Goal: Transaction & Acquisition: Purchase product/service

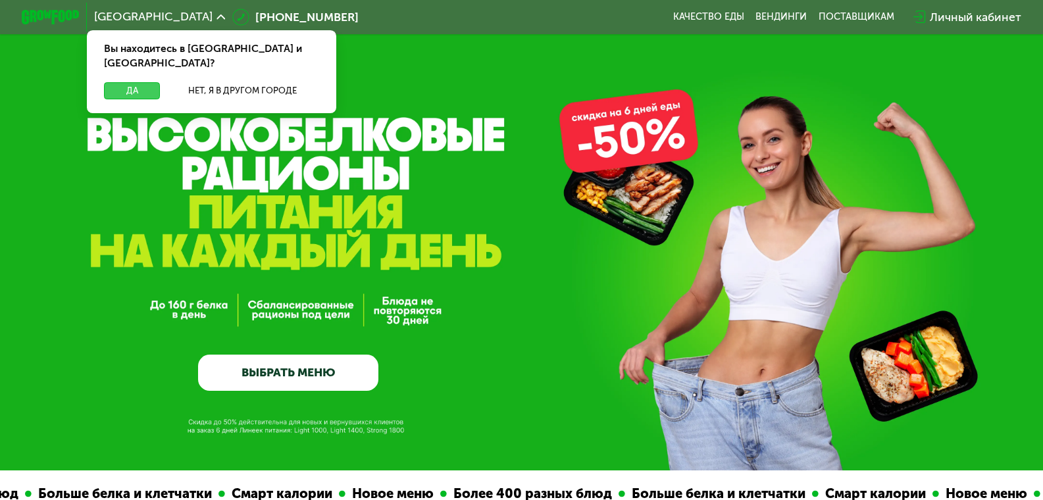
click at [130, 82] on button "Да" at bounding box center [132, 90] width 56 height 17
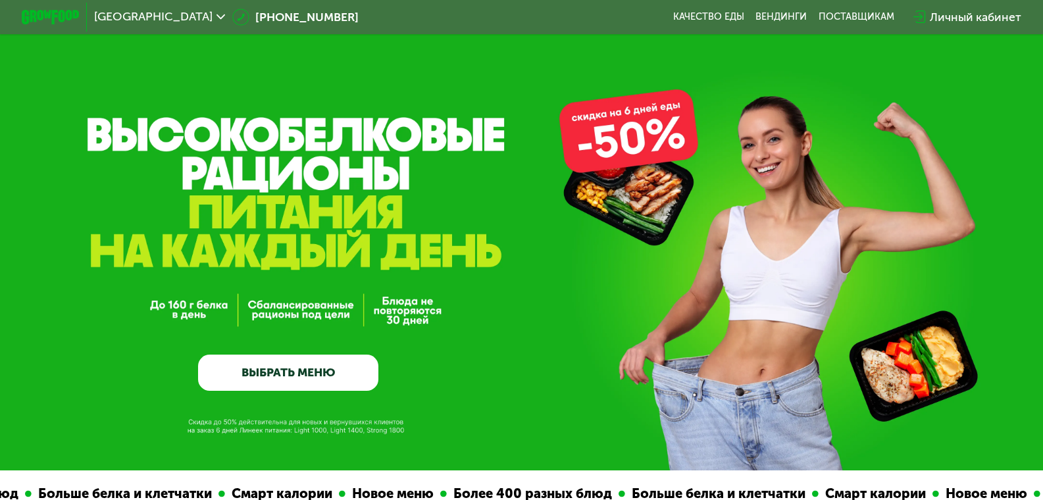
click at [267, 368] on link "ВЫБРАТЬ МЕНЮ" at bounding box center [288, 373] width 180 height 36
click at [66, 14] on img at bounding box center [50, 17] width 57 height 15
click at [773, 13] on link "Вендинги" at bounding box center [781, 17] width 51 height 12
click at [865, 11] on div "поставщикам" at bounding box center [857, 17] width 76 height 12
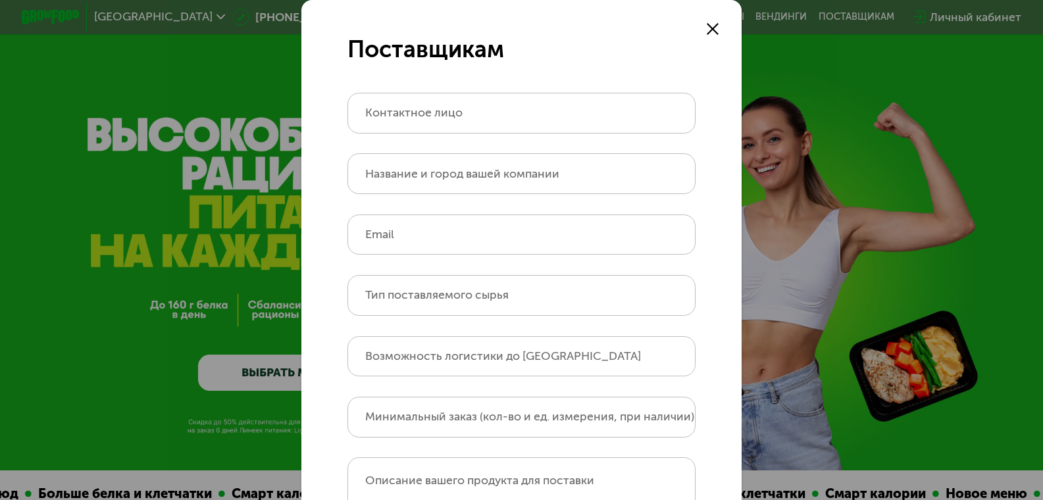
click at [709, 28] on use at bounding box center [713, 29] width 12 height 12
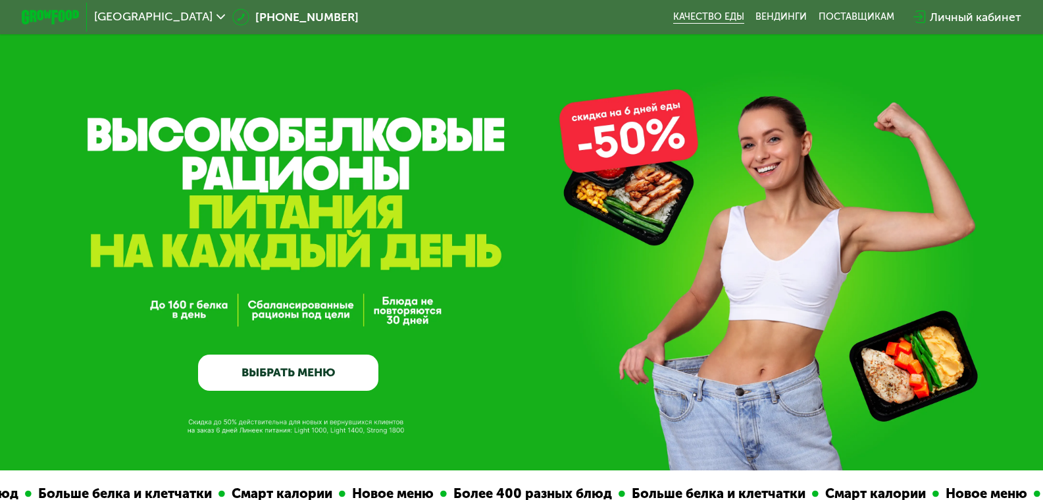
click at [706, 16] on link "Качество еды" at bounding box center [708, 17] width 71 height 12
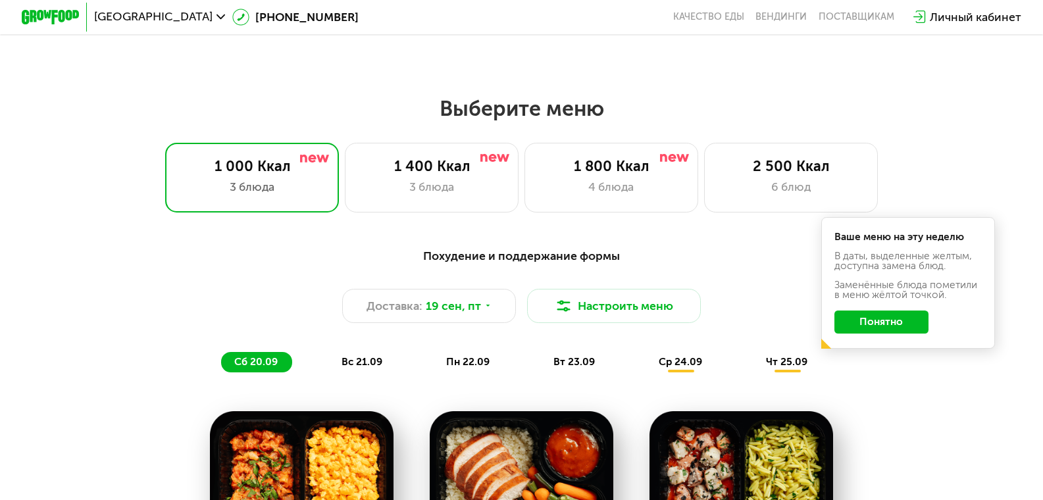
scroll to position [856, 0]
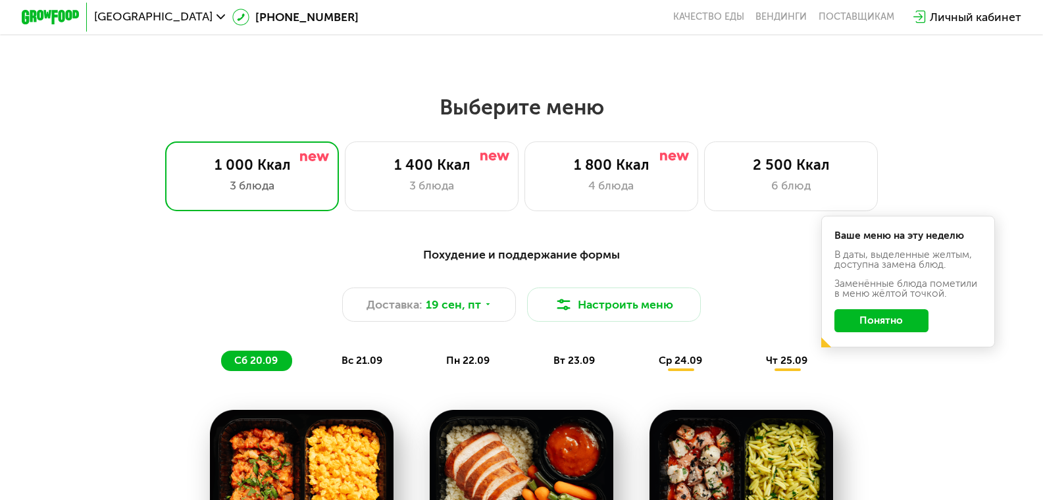
click at [913, 324] on button "Понятно" at bounding box center [881, 320] width 94 height 23
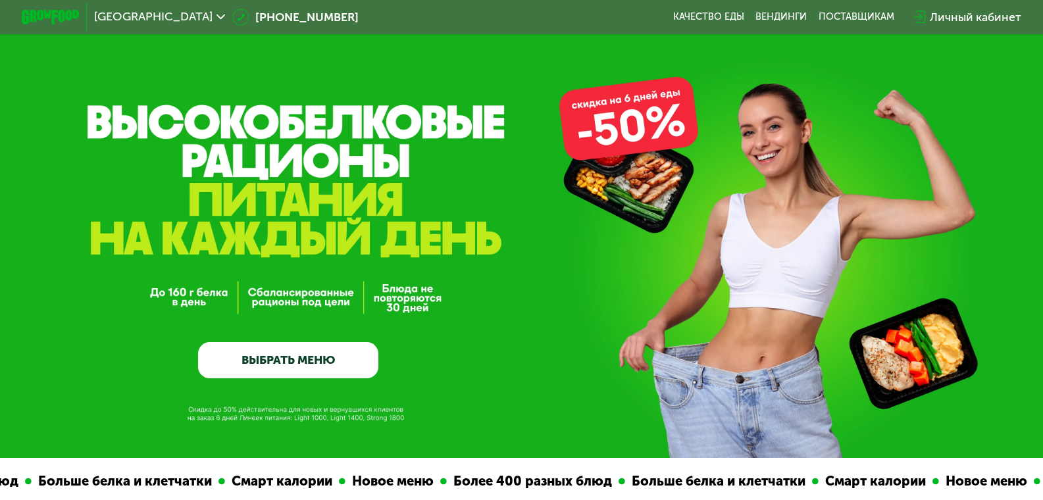
scroll to position [0, 0]
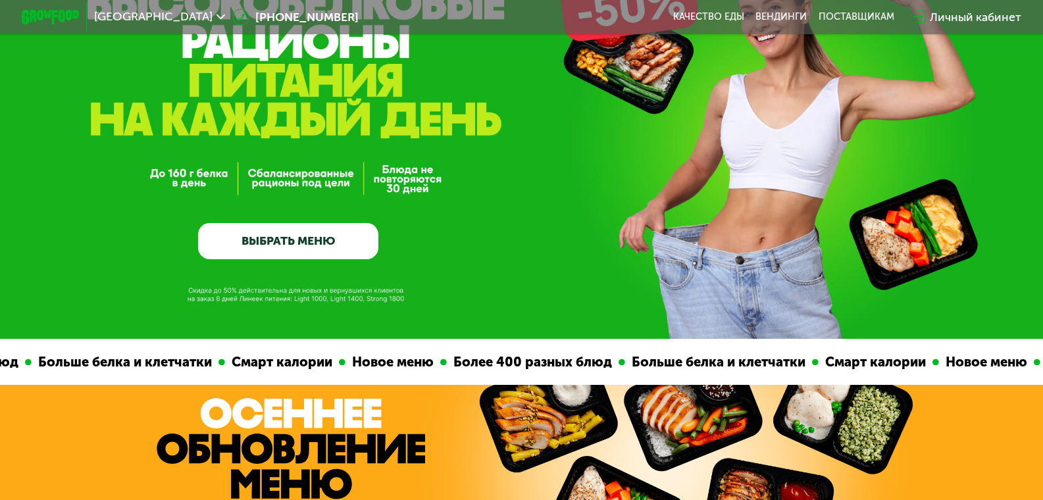
click at [327, 240] on link "ВЫБРАТЬ МЕНЮ" at bounding box center [288, 241] width 180 height 36
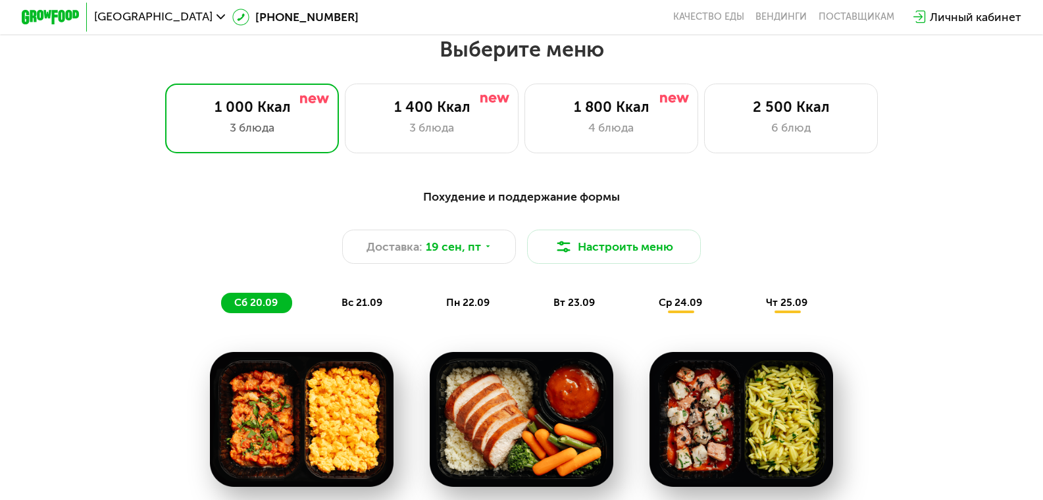
scroll to position [921, 0]
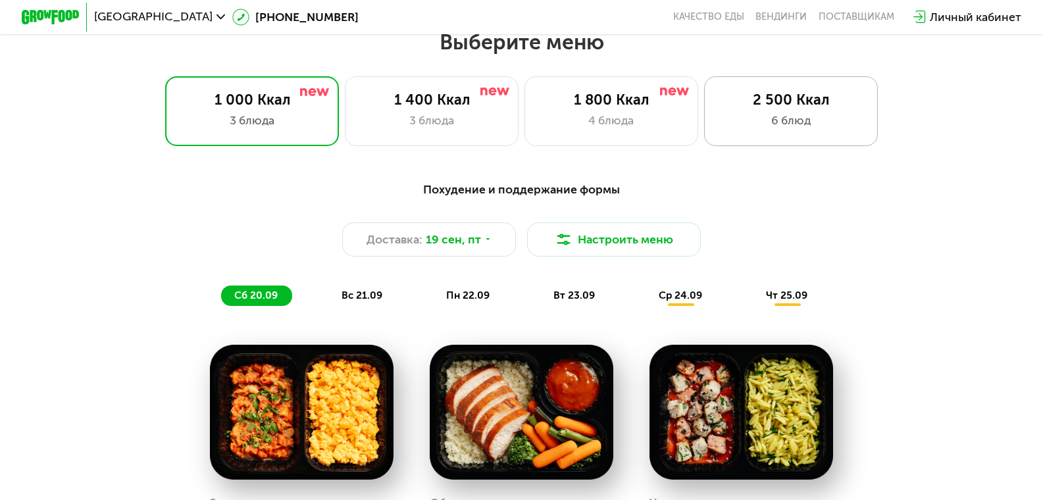
click at [804, 109] on div "2 500 Ккал" at bounding box center [790, 99] width 143 height 17
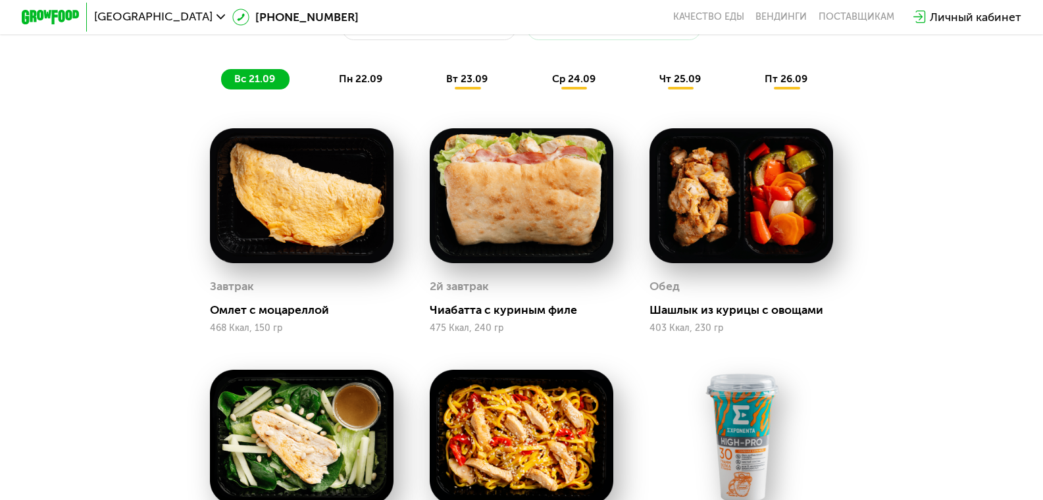
scroll to position [1118, 0]
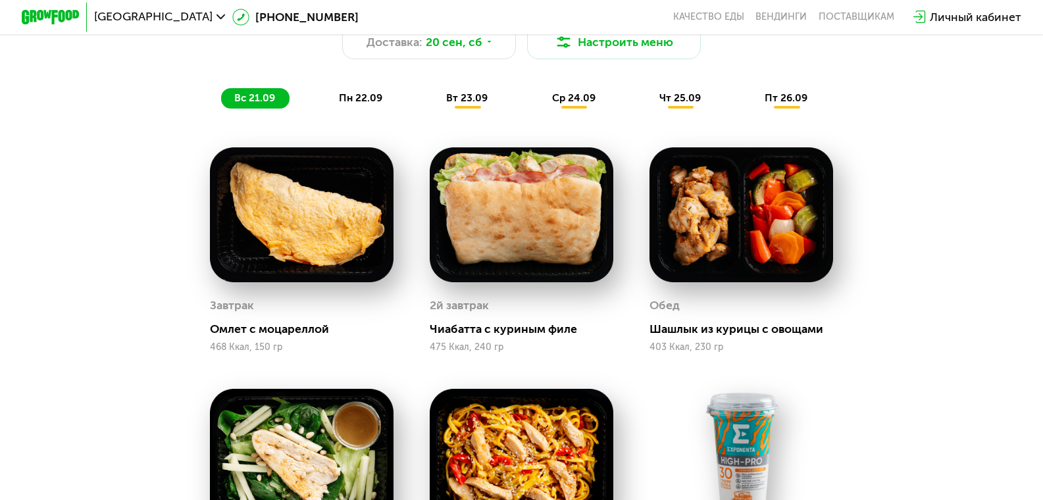
click at [366, 104] on span "пн 22.09" at bounding box center [360, 98] width 43 height 12
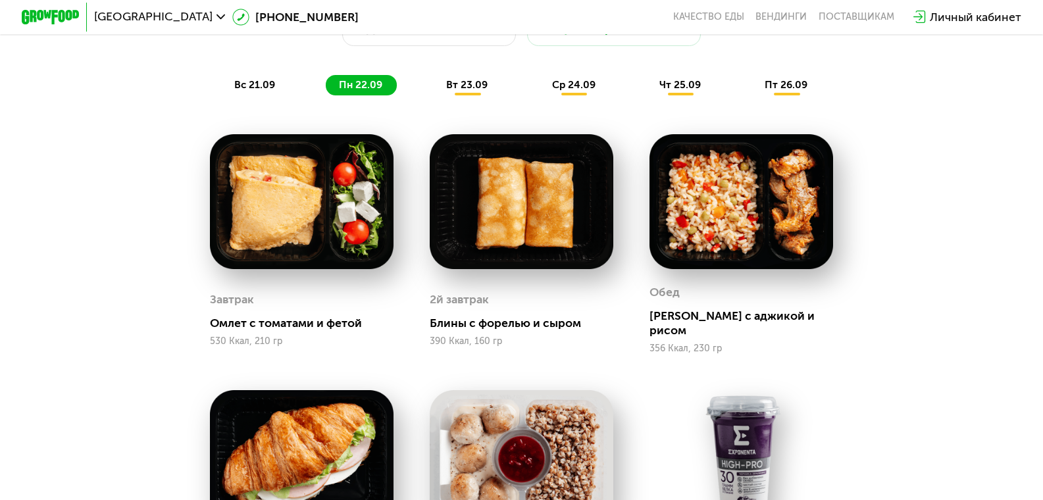
scroll to position [1052, 0]
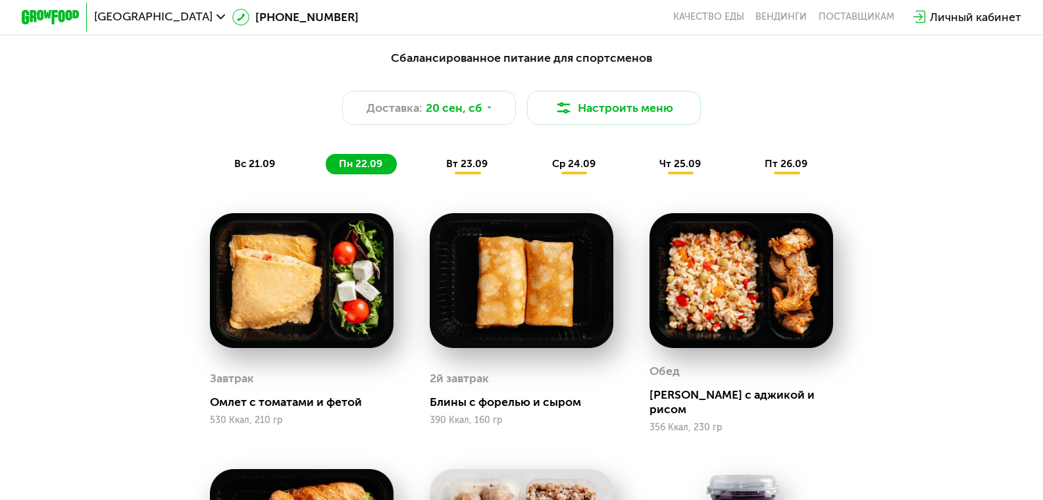
click at [456, 170] on span "вт 23.09" at bounding box center [466, 164] width 41 height 12
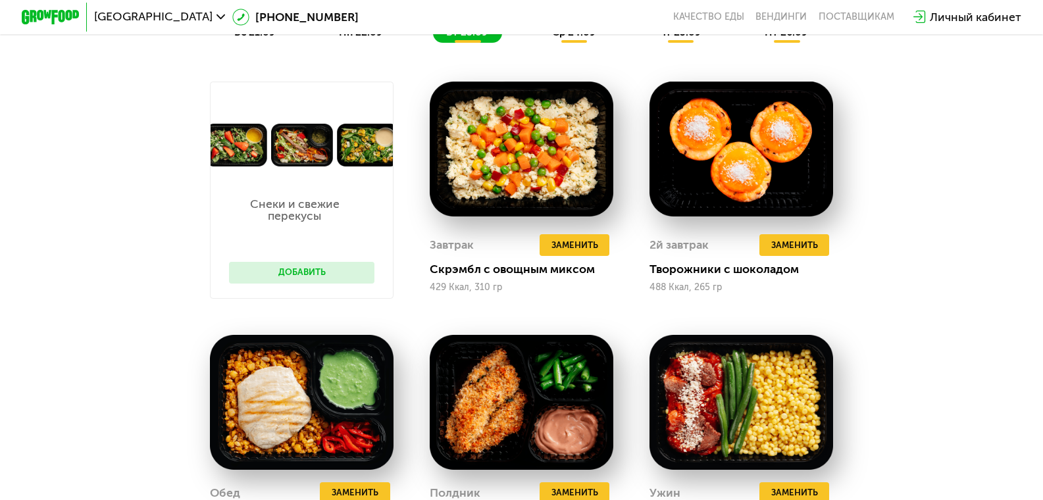
scroll to position [1118, 0]
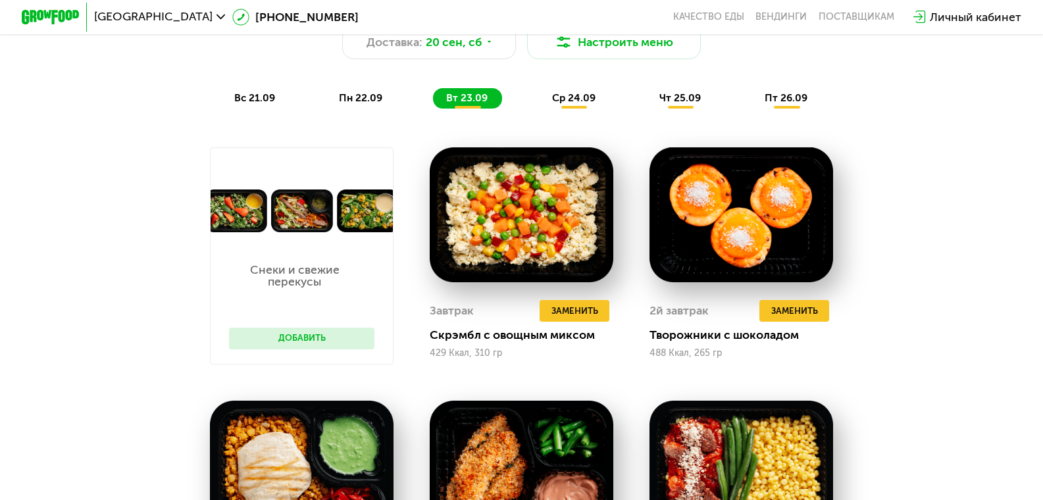
click at [586, 103] on span "ср 24.09" at bounding box center [573, 98] width 43 height 12
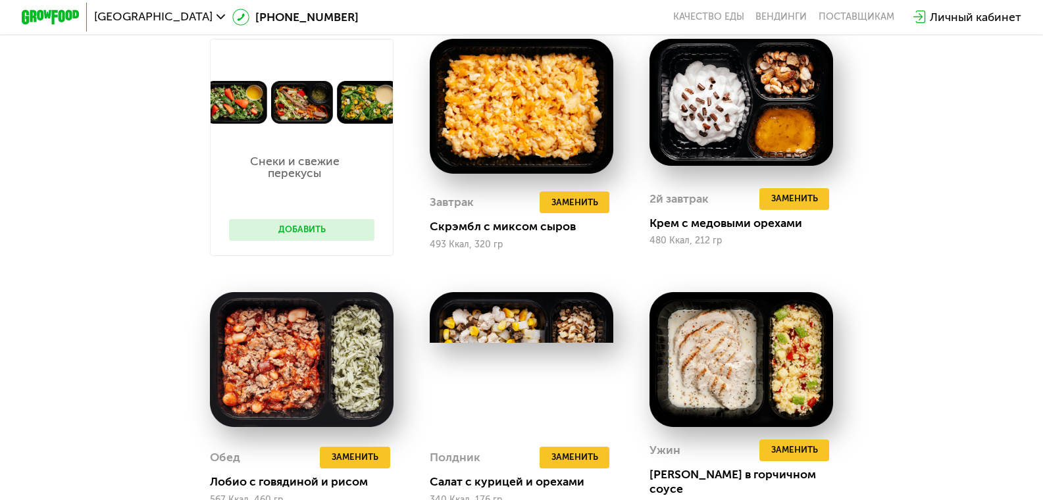
scroll to position [1250, 0]
